Goal: Task Accomplishment & Management: Use online tool/utility

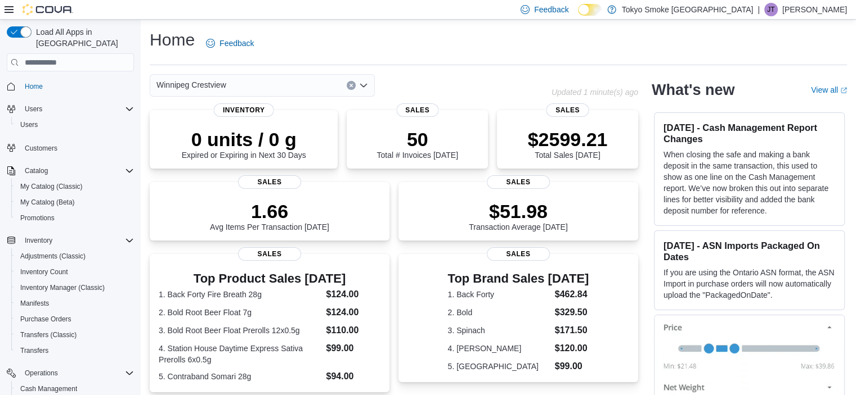
click at [477, 78] on div "Winnipeg Crestview" at bounding box center [351, 85] width 402 height 23
click at [569, 123] on div "$2599.21 Total Sales Today" at bounding box center [567, 141] width 123 height 36
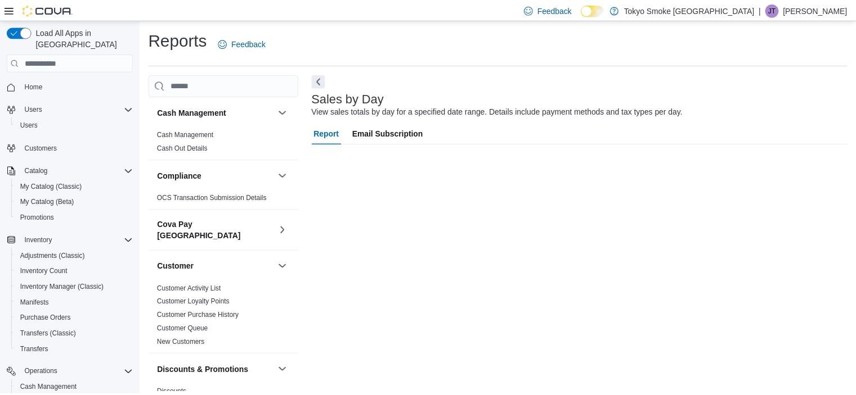
scroll to position [7, 0]
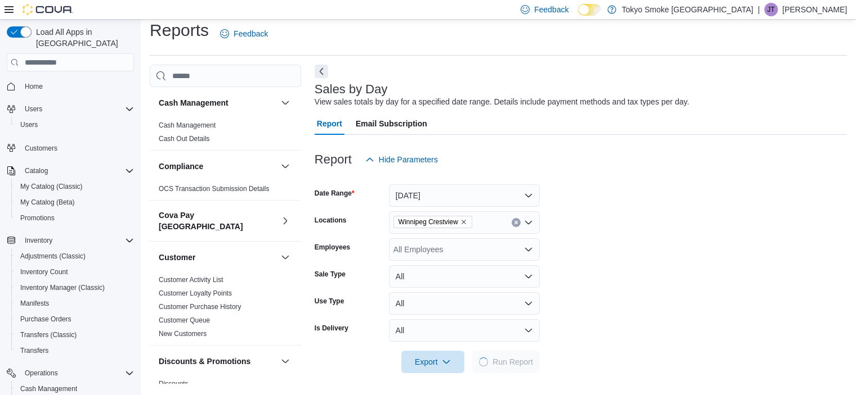
scroll to position [21, 0]
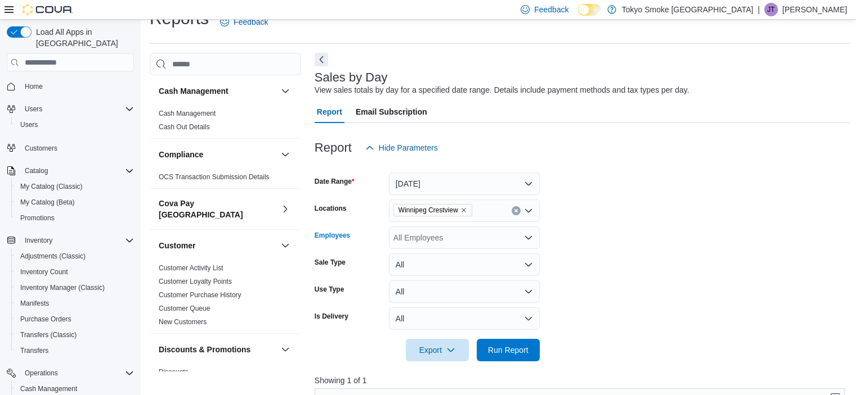
click at [470, 240] on div "All Employees" at bounding box center [464, 238] width 151 height 23
type input "****"
click at [473, 258] on span "Nicole Rusnak" at bounding box center [463, 256] width 137 height 11
click at [608, 257] on form "Date Range Today Locations Winnipeg Crestview Employees Nicole Rusnak Sale Type…" at bounding box center [582, 260] width 536 height 203
click at [515, 356] on span "Run Report" at bounding box center [508, 350] width 50 height 23
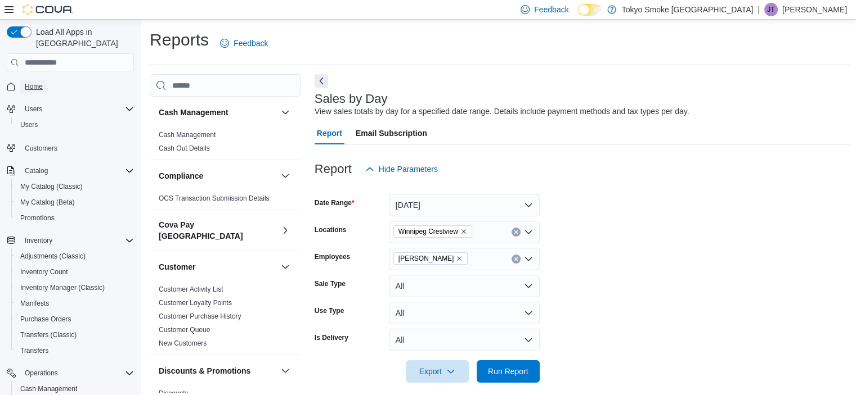
click at [39, 82] on span "Home" at bounding box center [34, 86] width 18 height 9
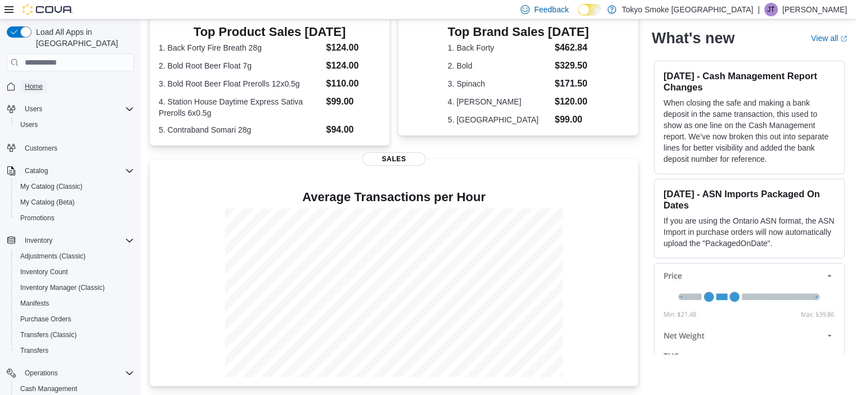
scroll to position [247, 0]
click at [597, 364] on div at bounding box center [394, 292] width 470 height 169
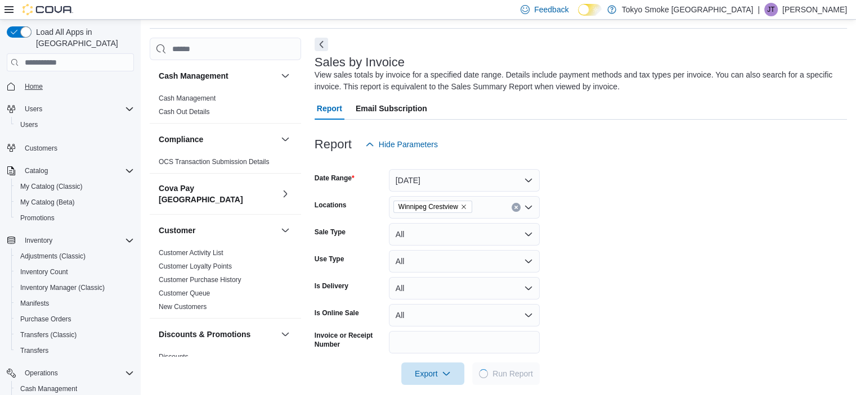
scroll to position [38, 0]
click at [40, 82] on span "Home" at bounding box center [34, 86] width 18 height 9
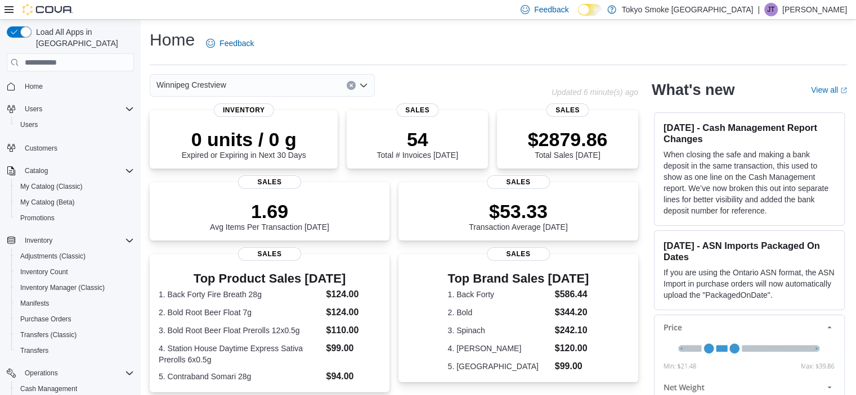
click at [812, 8] on p "Jade Thiessen" at bounding box center [814, 10] width 65 height 14
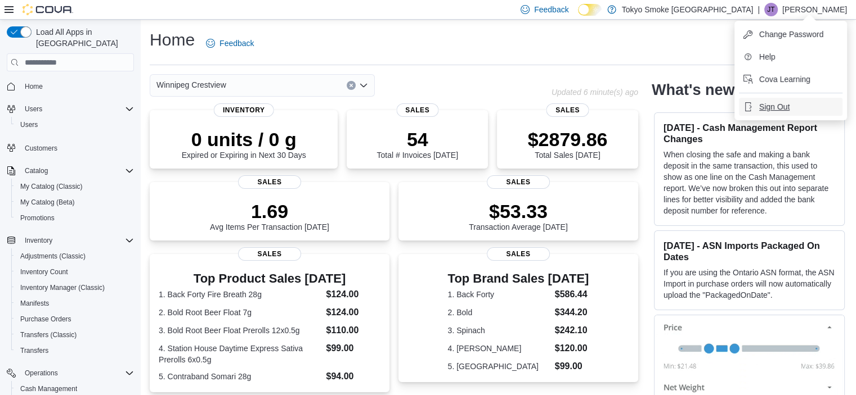
click at [771, 106] on span "Sign Out" at bounding box center [774, 106] width 30 height 11
